Goal: Task Accomplishment & Management: Manage account settings

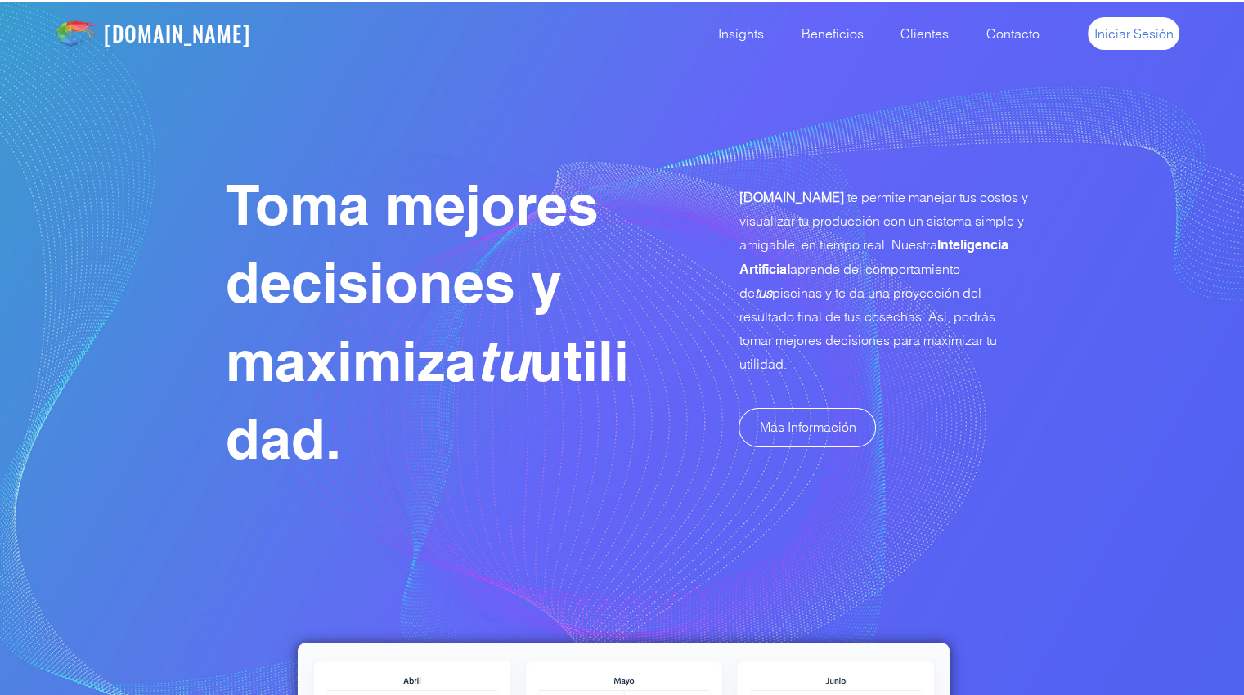
click at [1126, 45] on link "Iniciar Sesión" at bounding box center [1134, 33] width 92 height 33
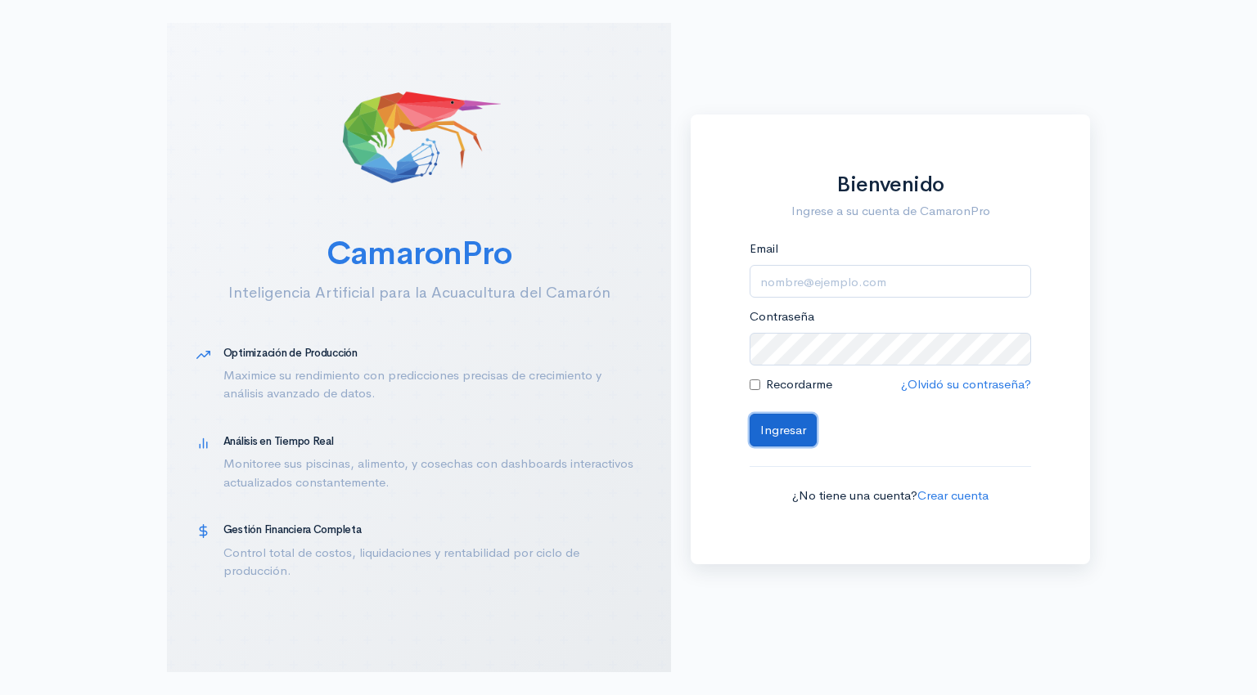
click at [790, 430] on button "Ingresar" at bounding box center [782, 431] width 67 height 34
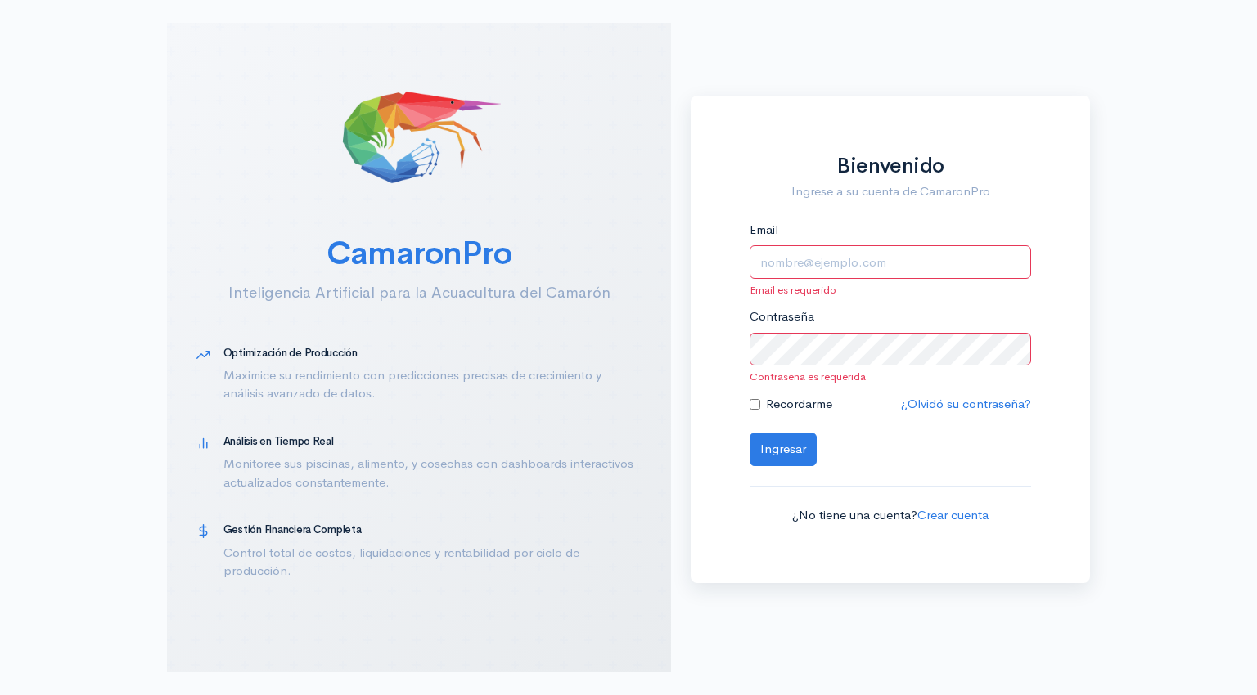
click at [791, 269] on input "Email" at bounding box center [889, 262] width 281 height 34
type input "alfonsojalil@hotmail.com"
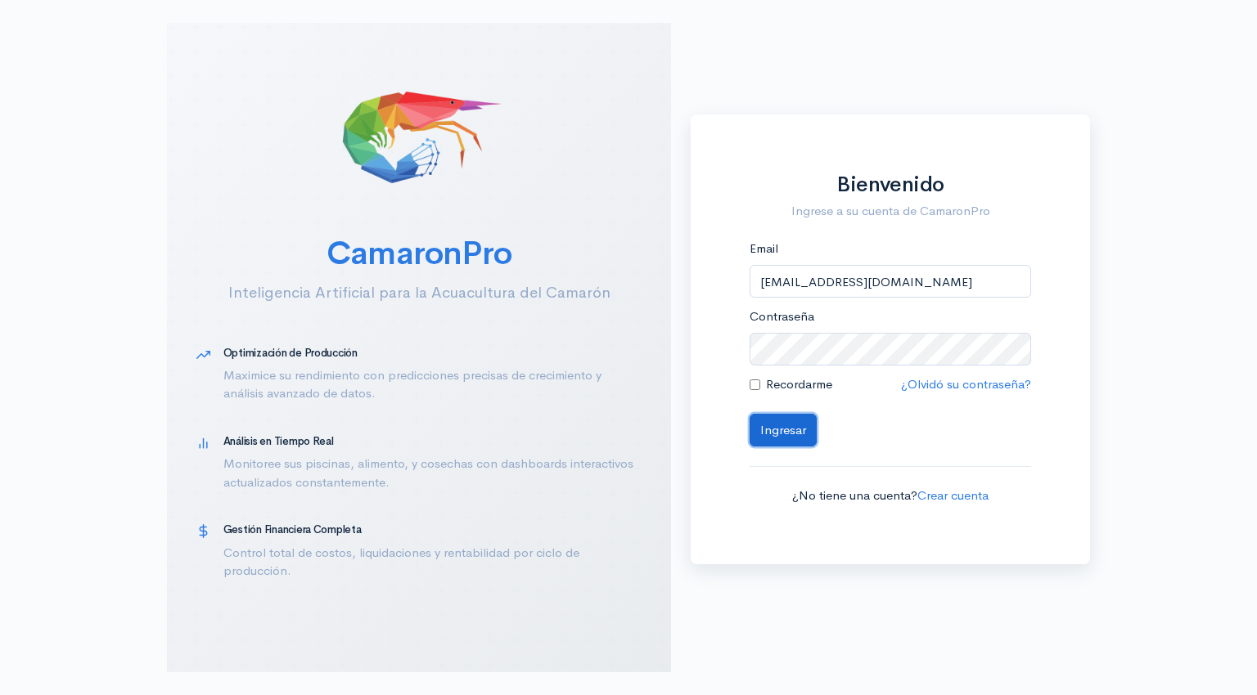
click at [758, 443] on button "Ingresar" at bounding box center [782, 431] width 67 height 34
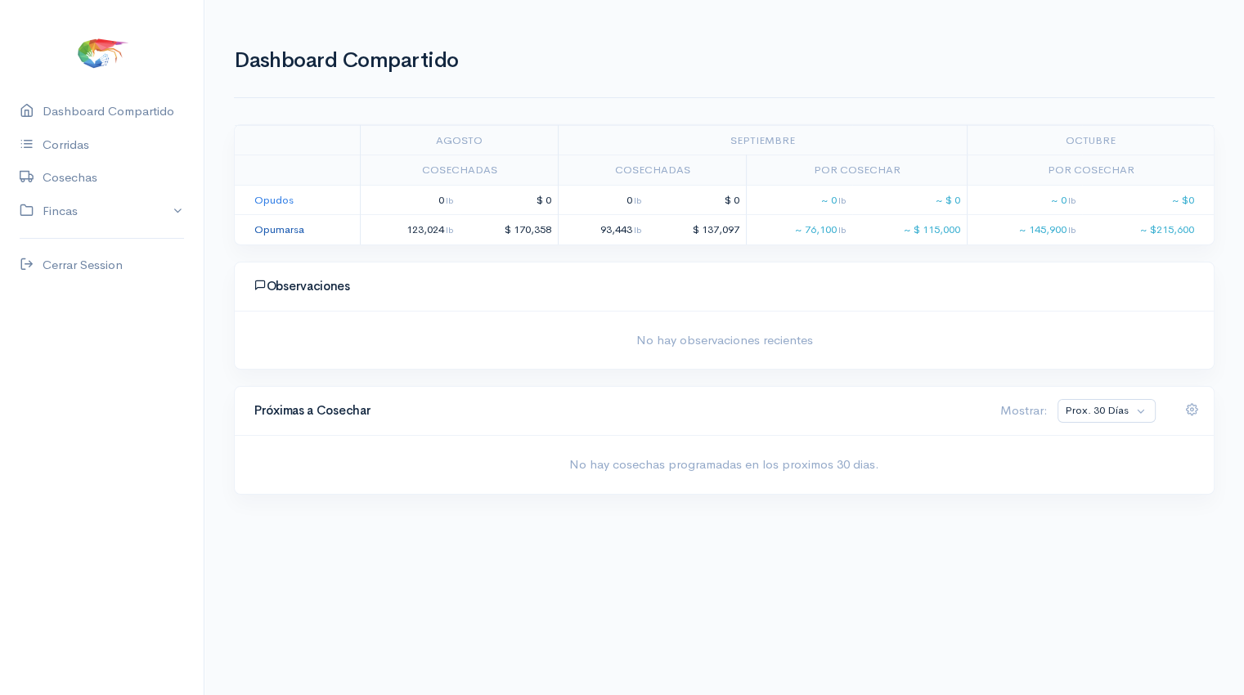
click at [275, 229] on link "Opumarsa" at bounding box center [279, 230] width 50 height 14
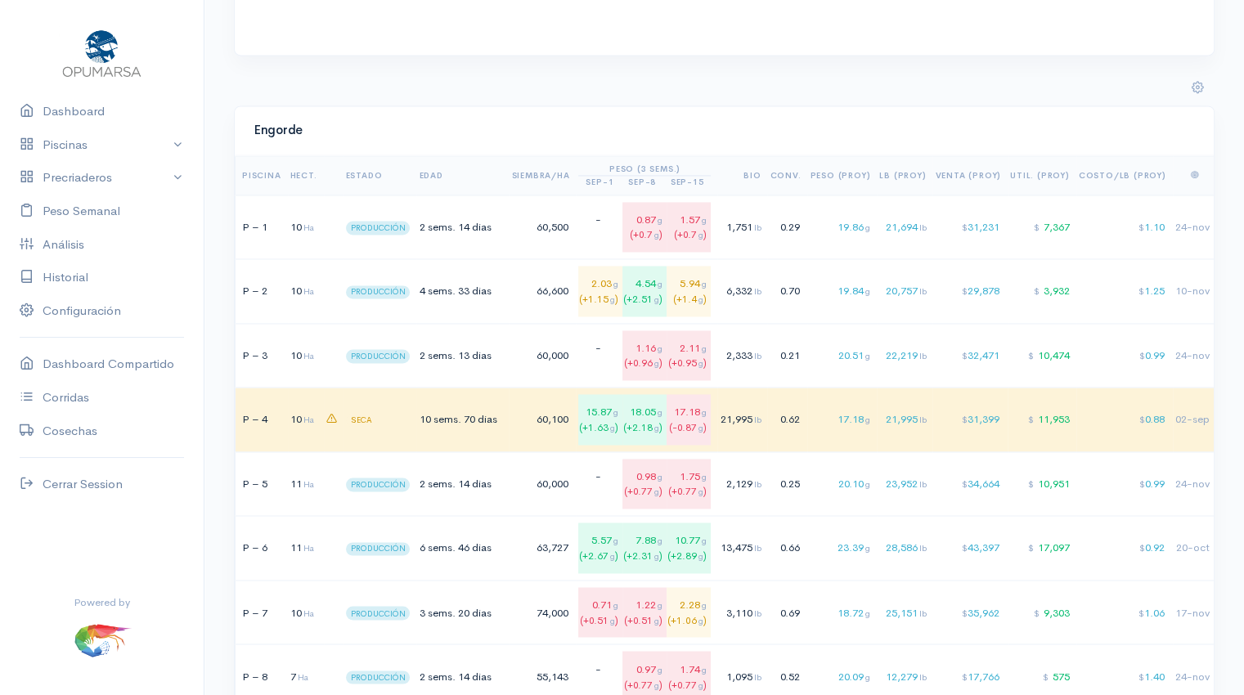
scroll to position [2323, 0]
